Goal: Task Accomplishment & Management: Complete application form

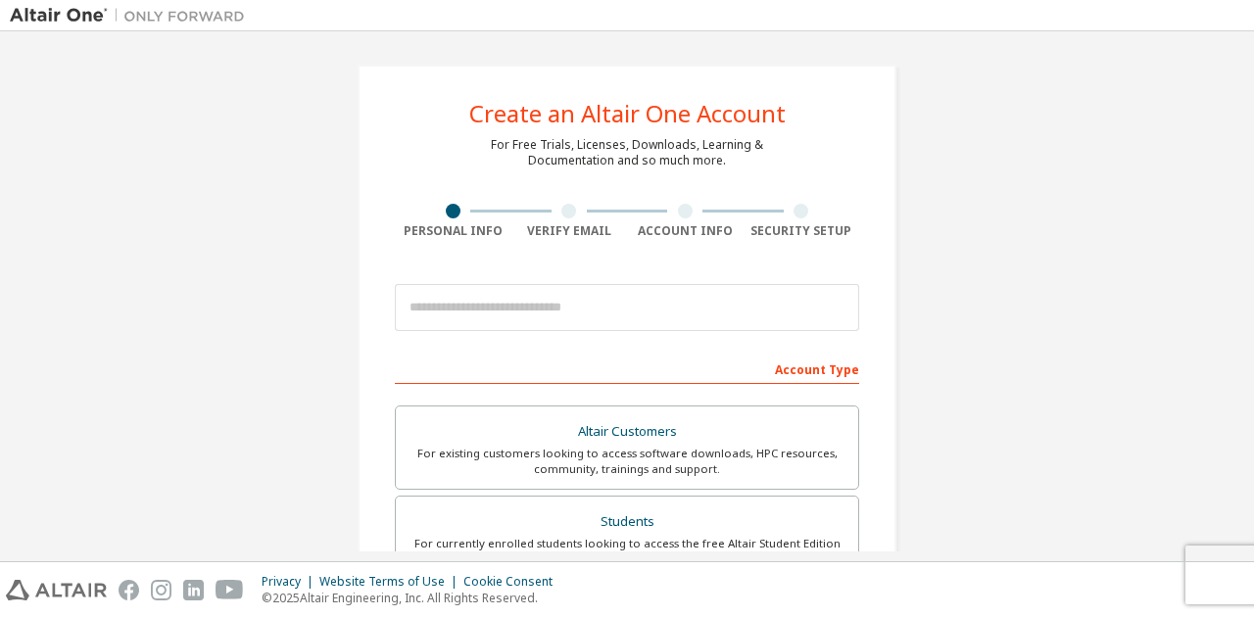
click at [226, 292] on div "Create an Altair One Account For Free Trials, Licenses, Downloads, Learning & D…" at bounding box center [627, 559] width 1234 height 1037
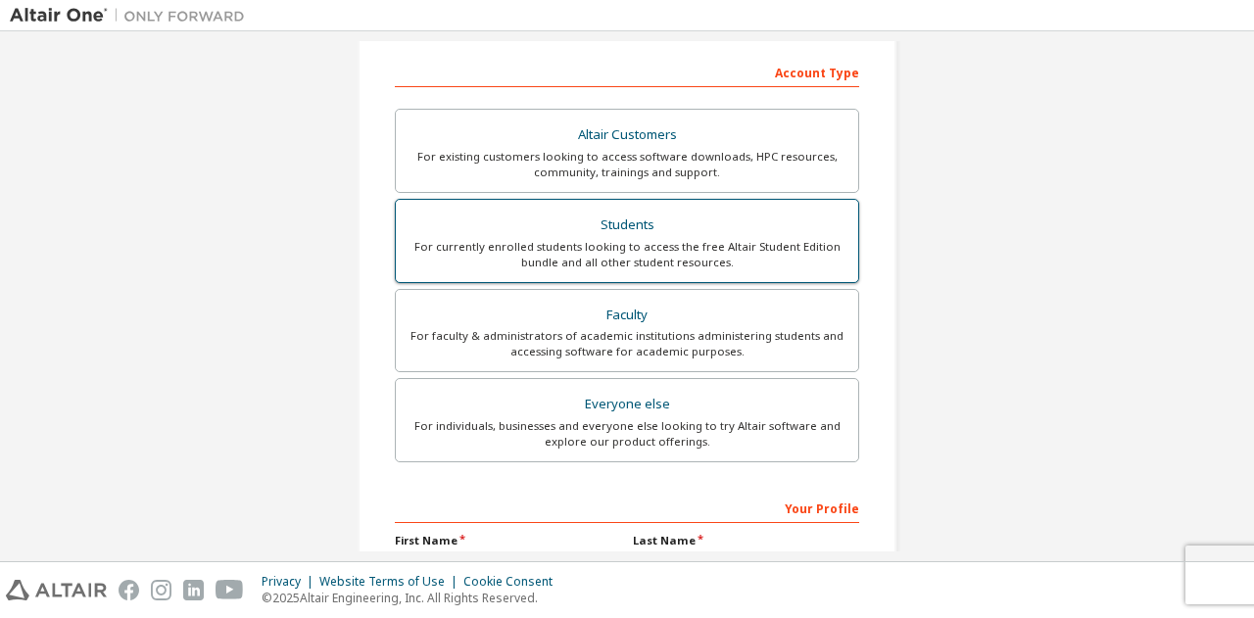
click at [628, 246] on div "For currently enrolled students looking to access the free Altair Student Editi…" at bounding box center [627, 254] width 439 height 31
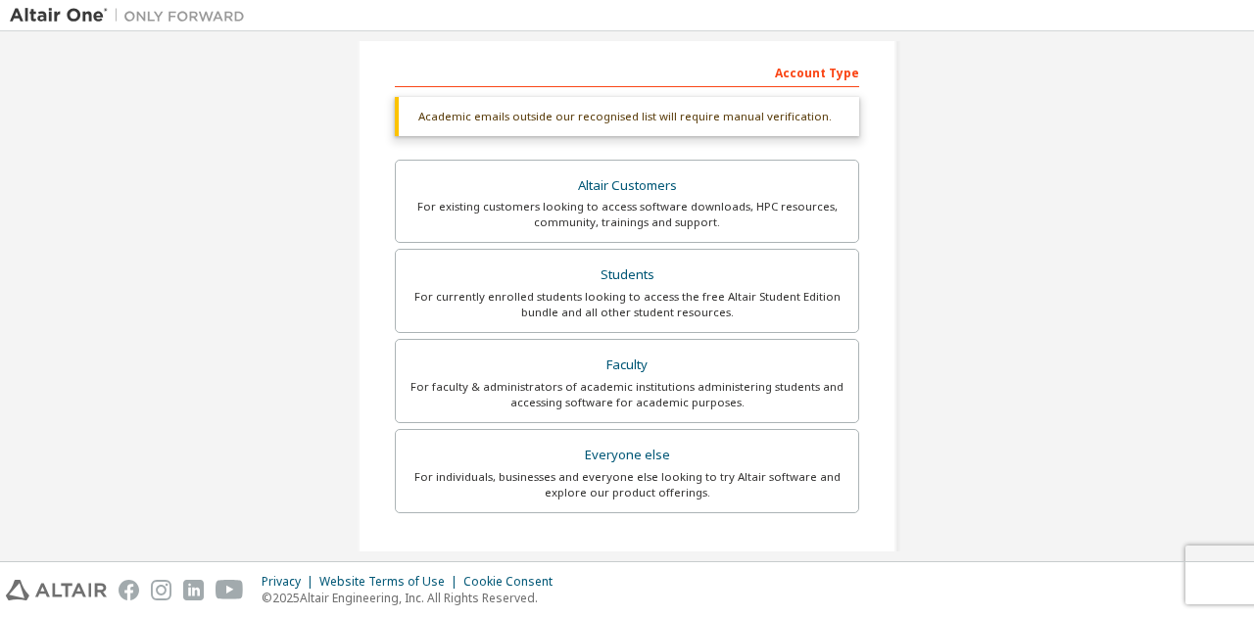
scroll to position [572, 0]
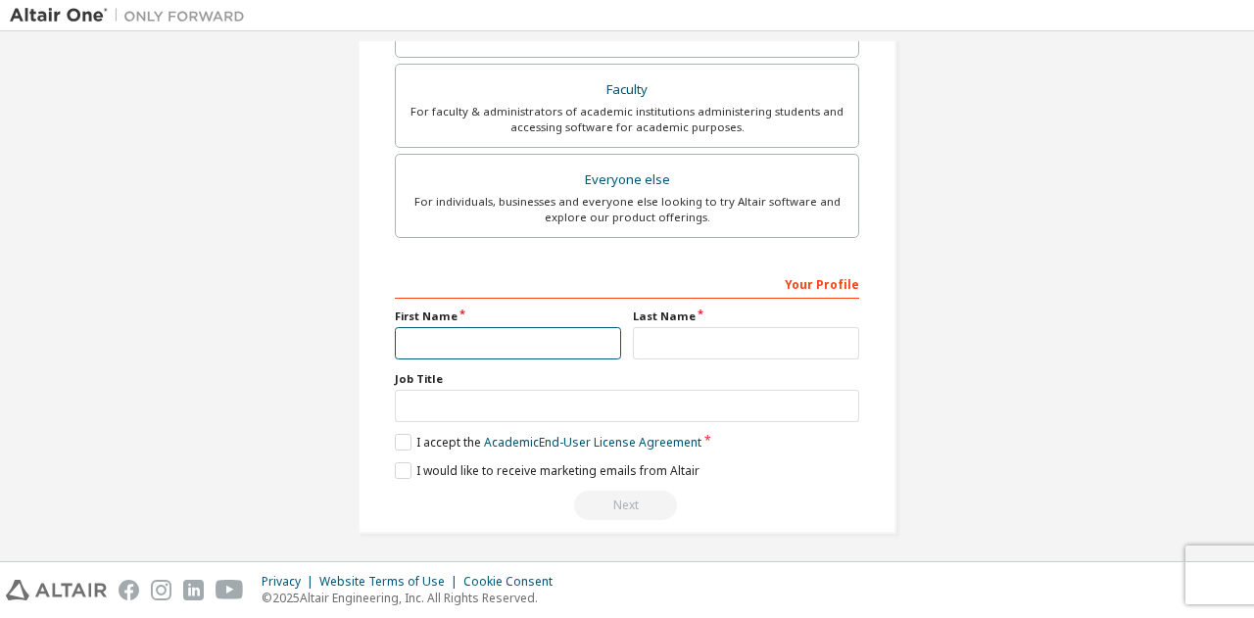
click at [513, 340] on input "text" at bounding box center [508, 343] width 226 height 32
type input "*******"
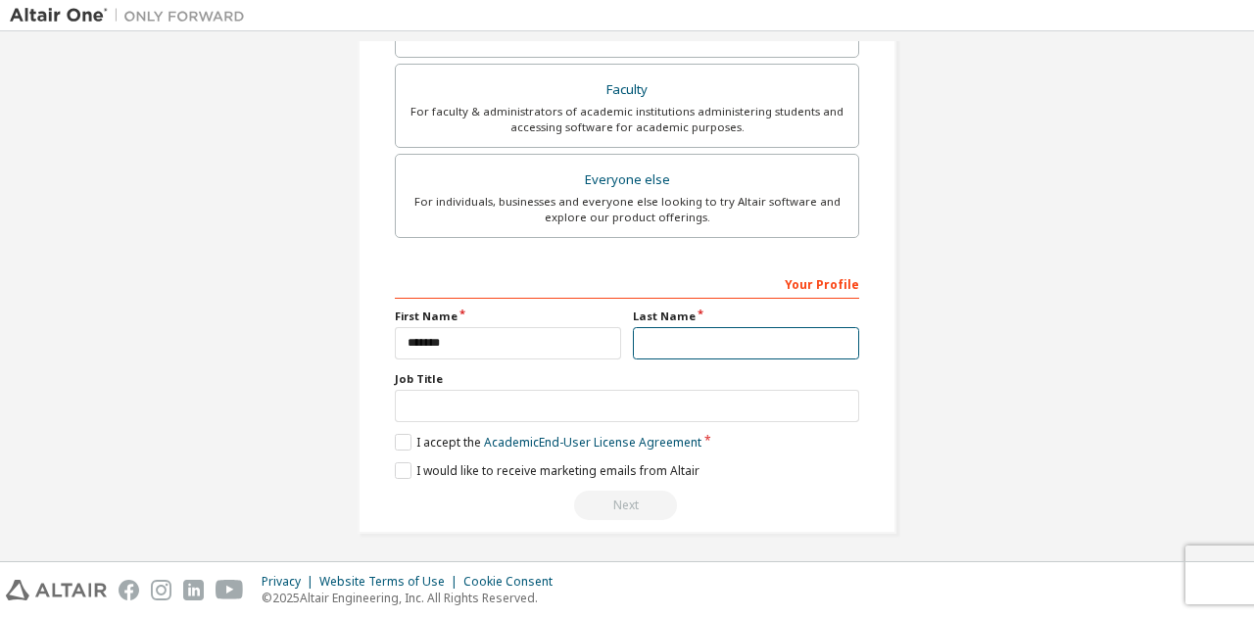
click at [647, 337] on input "text" at bounding box center [746, 343] width 226 height 32
type input "********"
click at [404, 440] on label "I accept the Academic End-User License Agreement" at bounding box center [548, 442] width 307 height 17
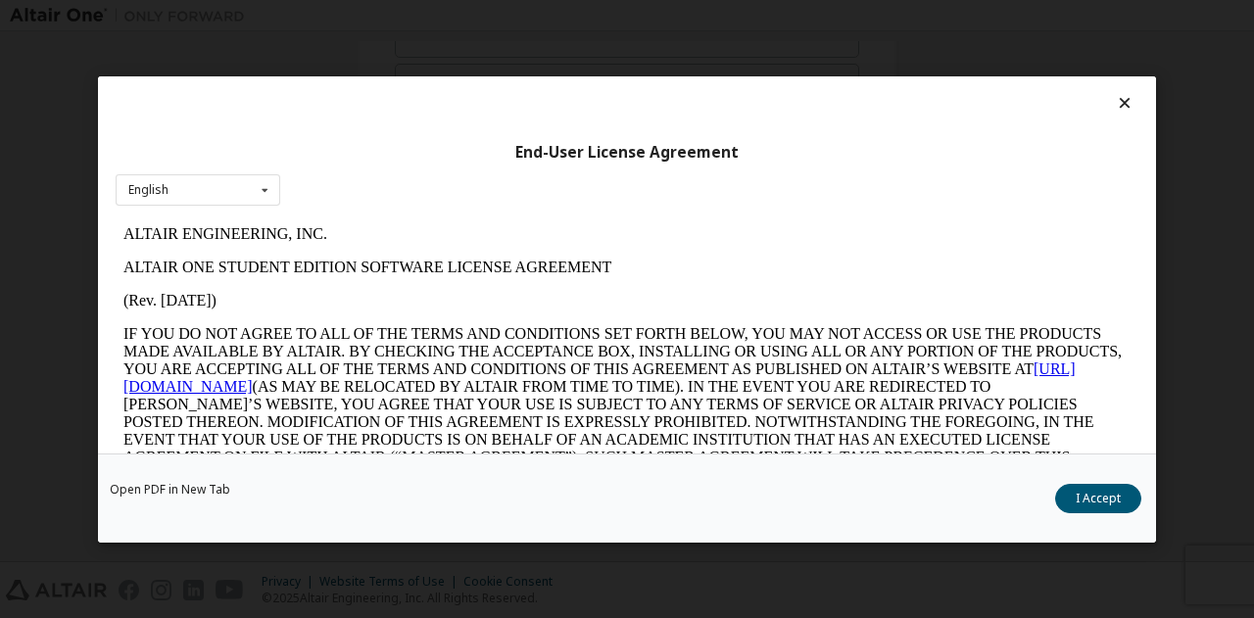
scroll to position [0, 0]
click at [1111, 506] on button "I Accept" at bounding box center [1098, 497] width 86 height 29
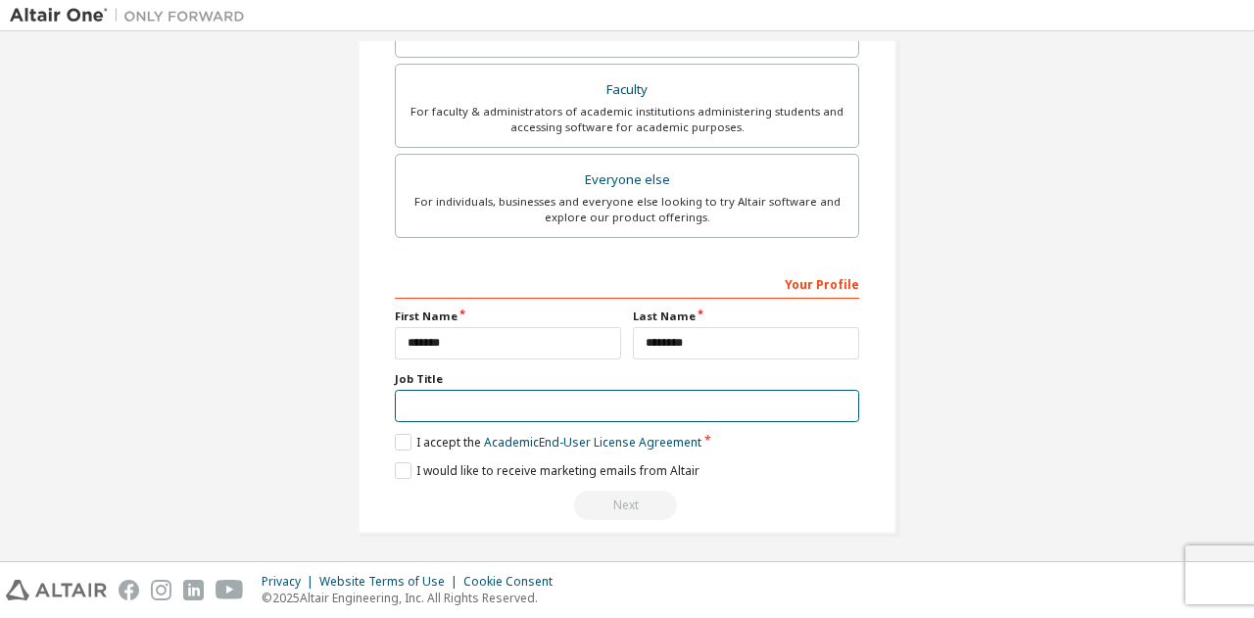
click at [610, 395] on input "text" at bounding box center [627, 406] width 464 height 32
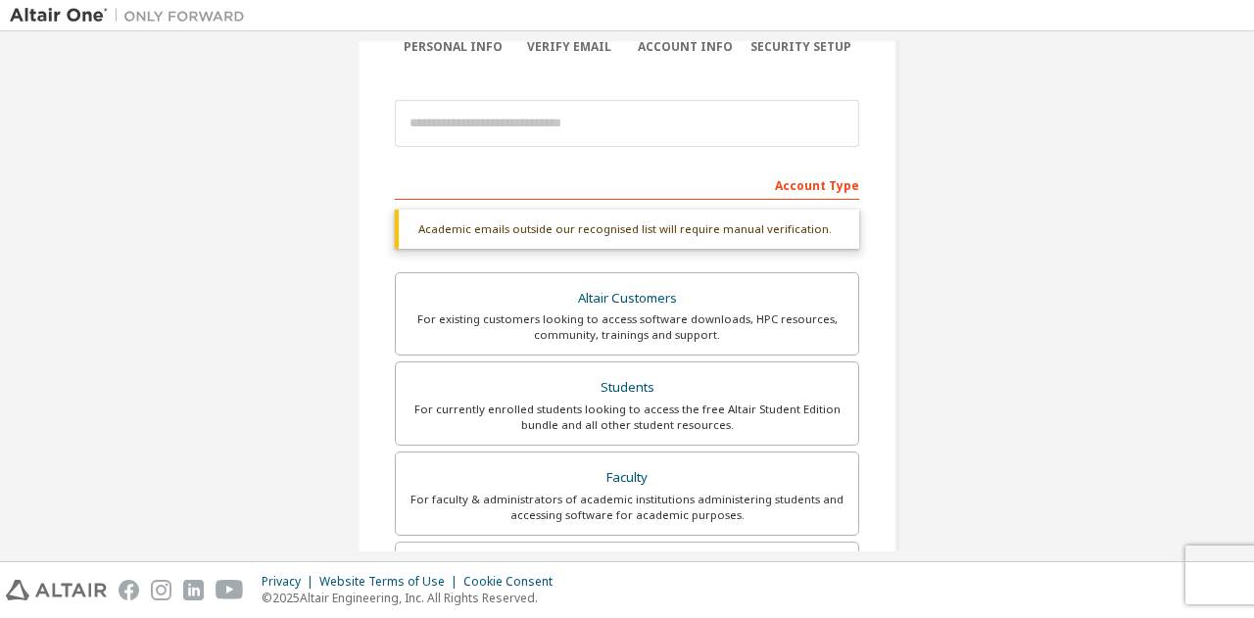
scroll to position [129, 0]
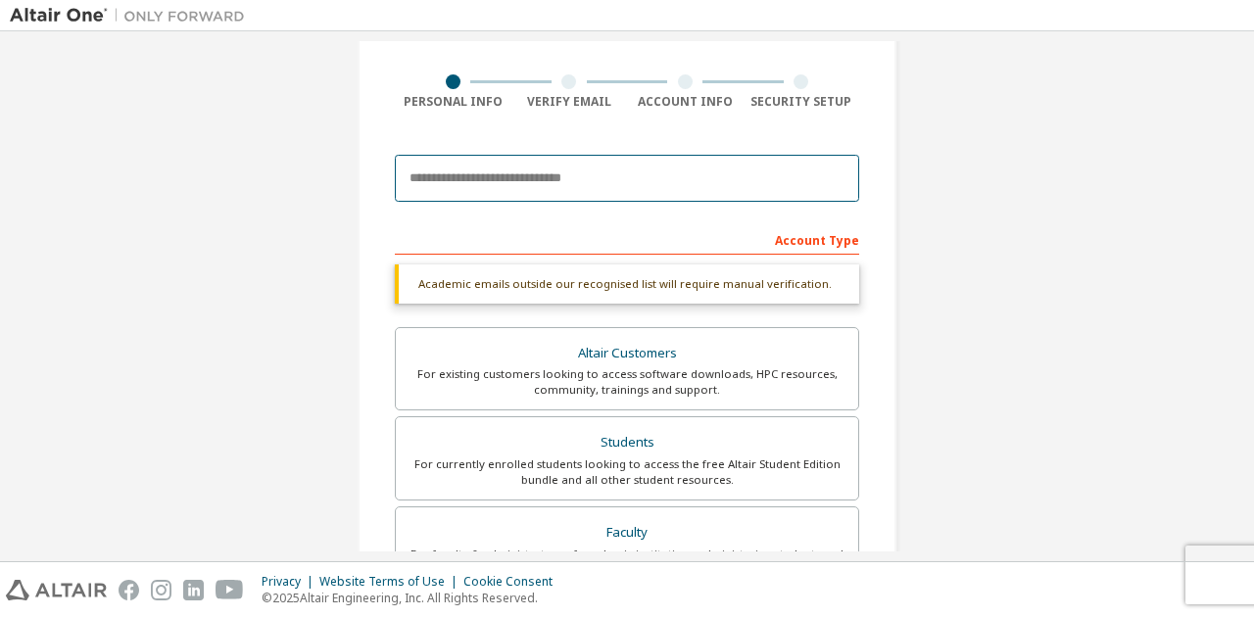
click at [585, 184] on input "email" at bounding box center [627, 178] width 464 height 47
type input "**********"
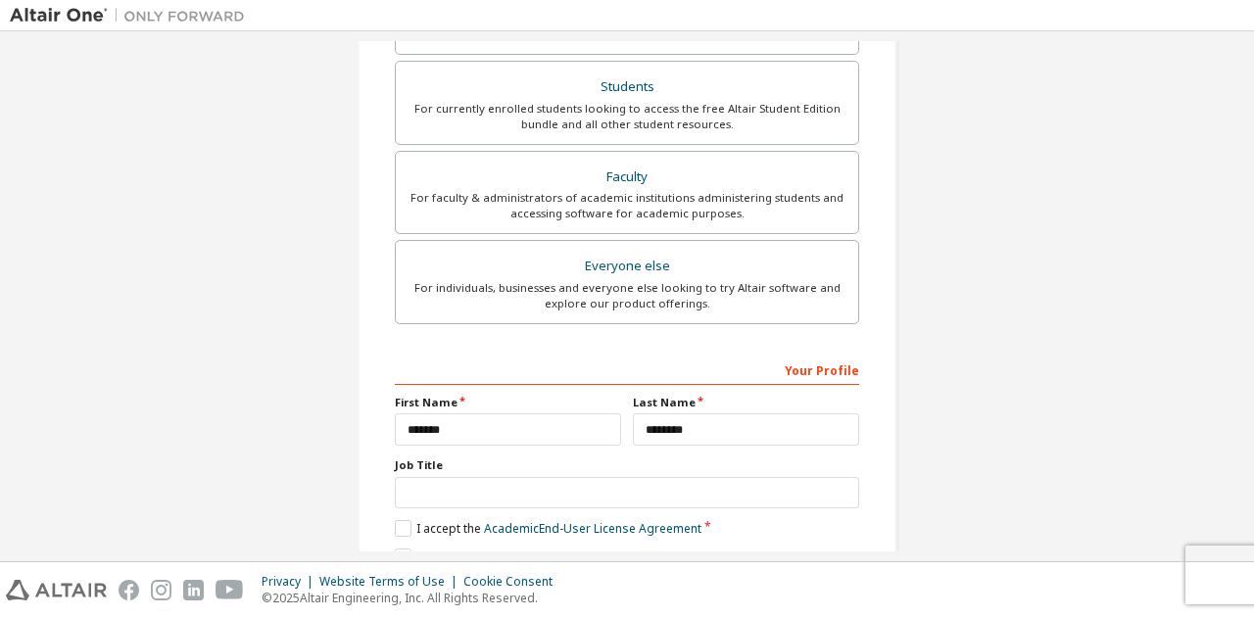
scroll to position [521, 0]
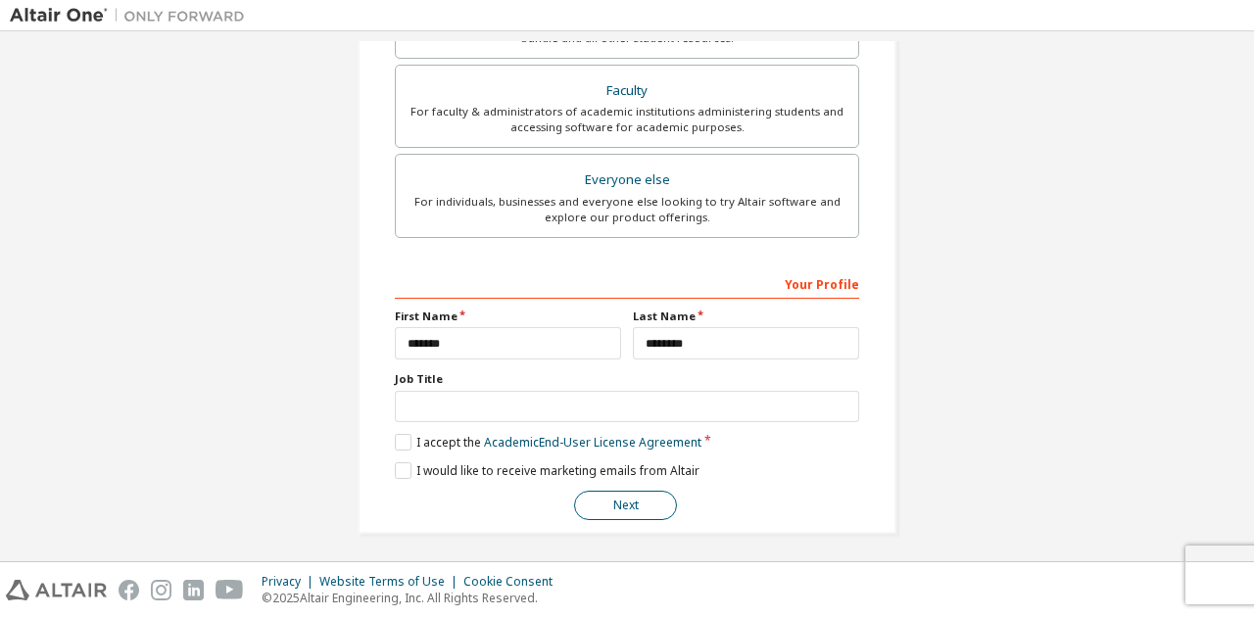
click at [639, 494] on button "Next" at bounding box center [625, 505] width 103 height 29
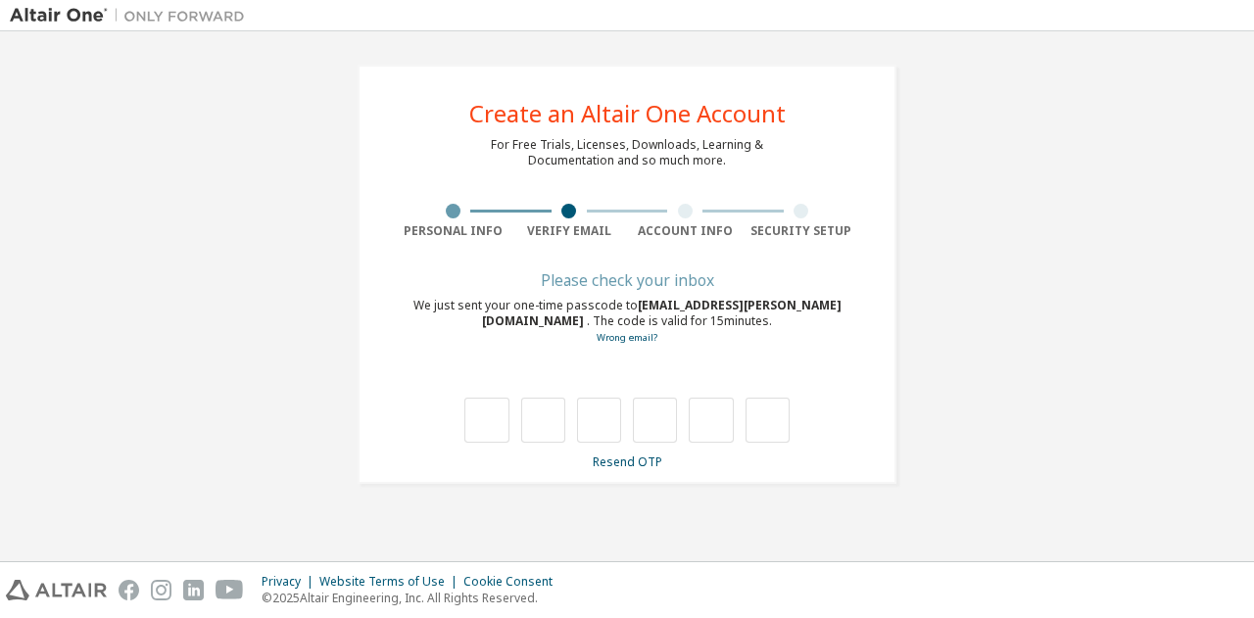
scroll to position [0, 0]
type input "*"
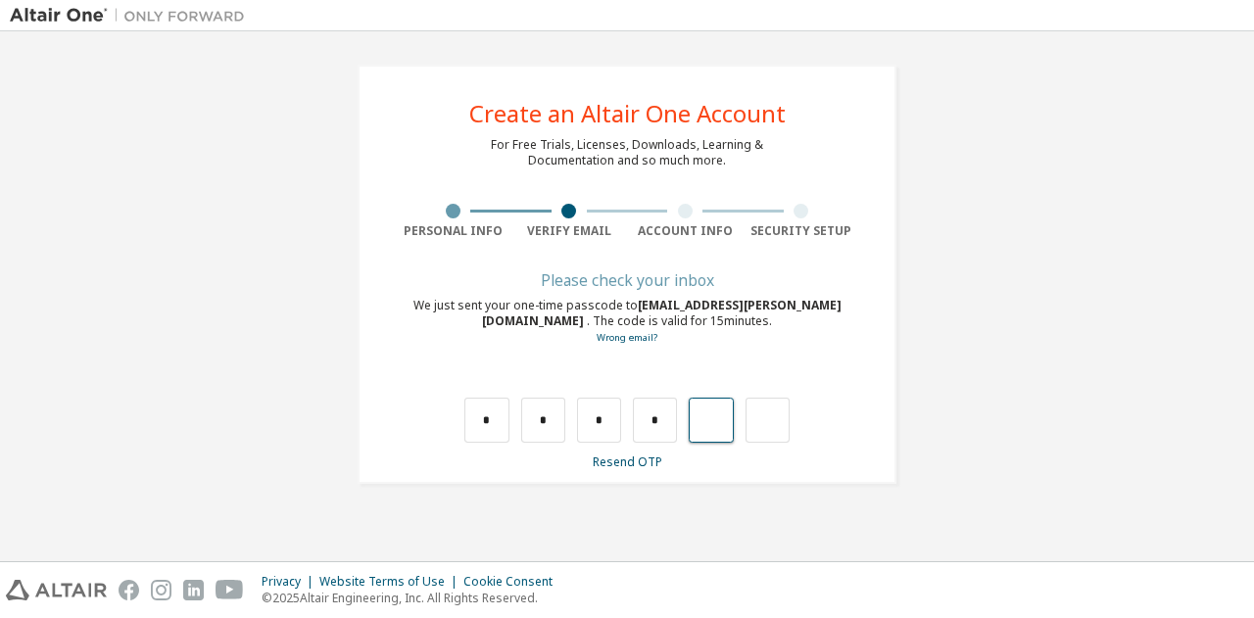
type input "*"
